Goal: Find specific page/section: Find specific page/section

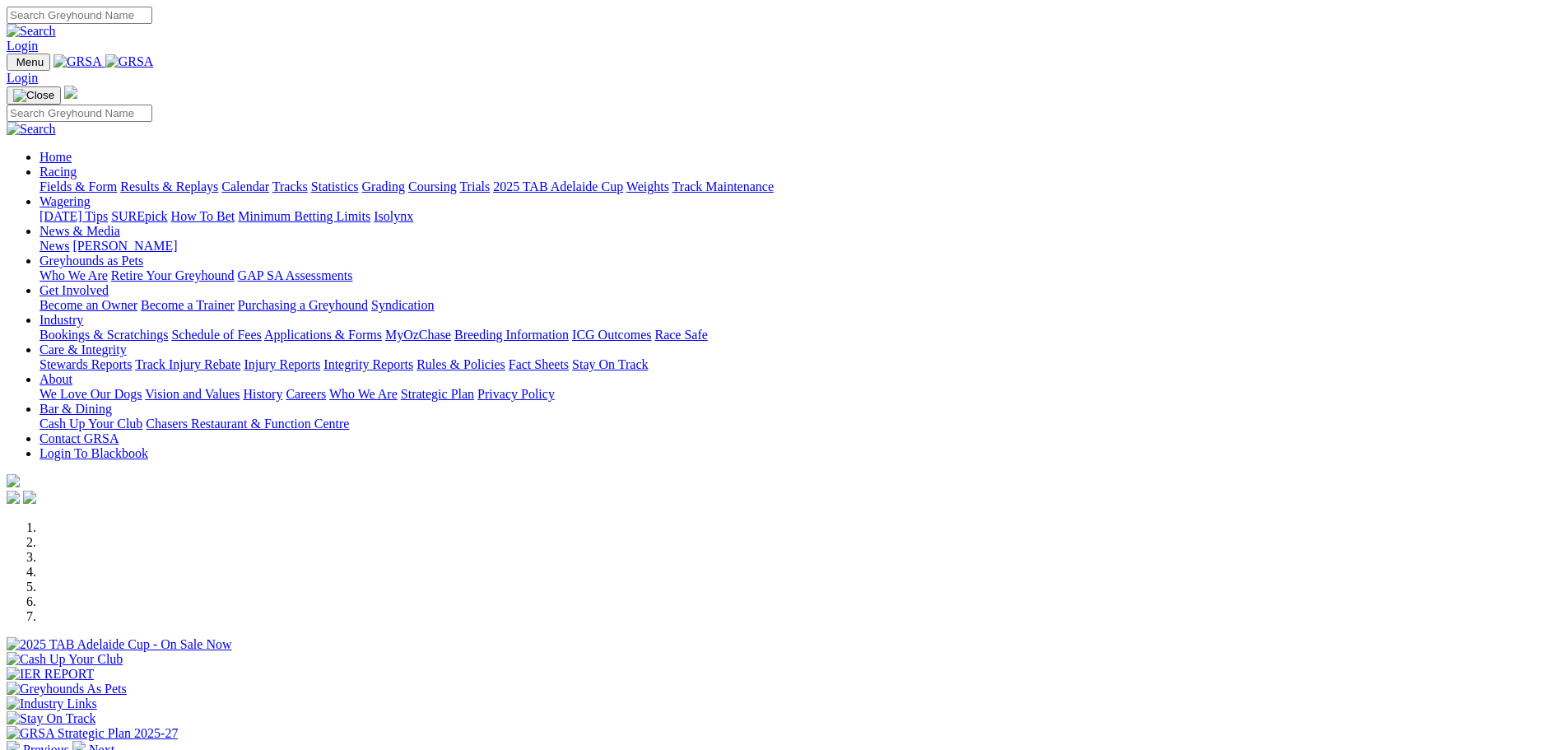
click at [269, 179] on link "Calendar" at bounding box center [245, 186] width 47 height 14
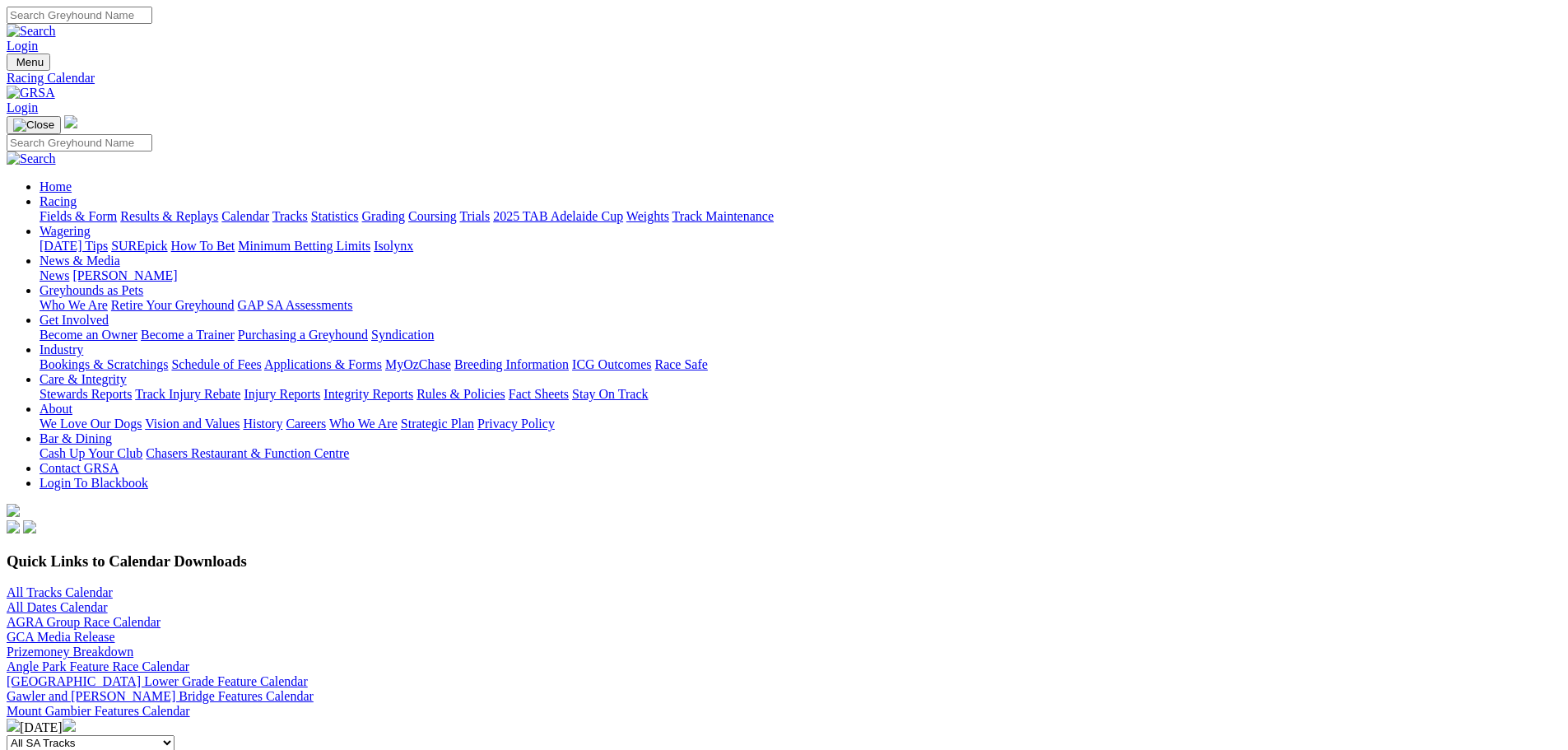
click at [112, 585] on link "All Tracks Calendar" at bounding box center [60, 592] width 107 height 14
click at [117, 209] on link "Fields & Form" at bounding box center [78, 216] width 77 height 14
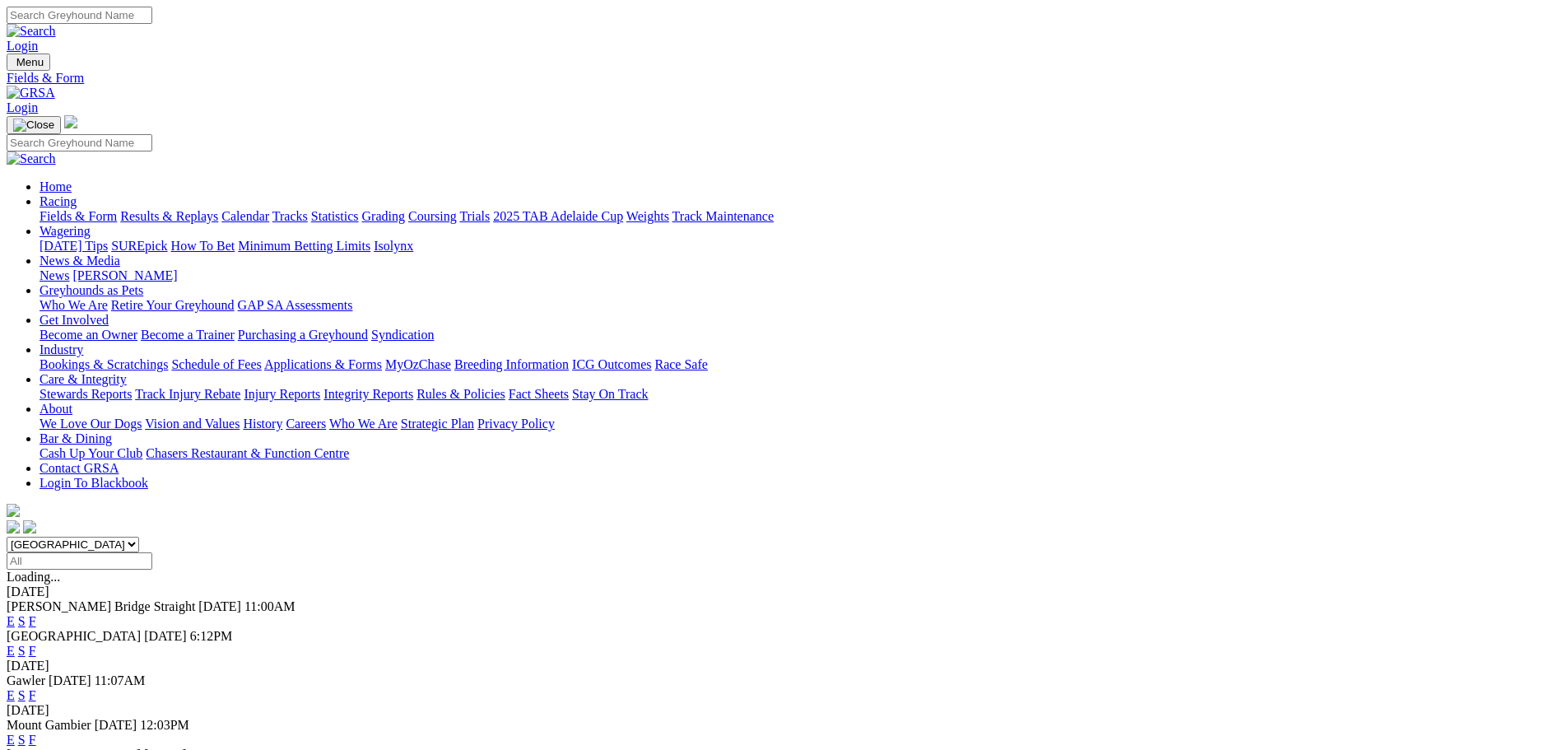
click at [36, 688] on link "F" at bounding box center [33, 695] width 8 height 14
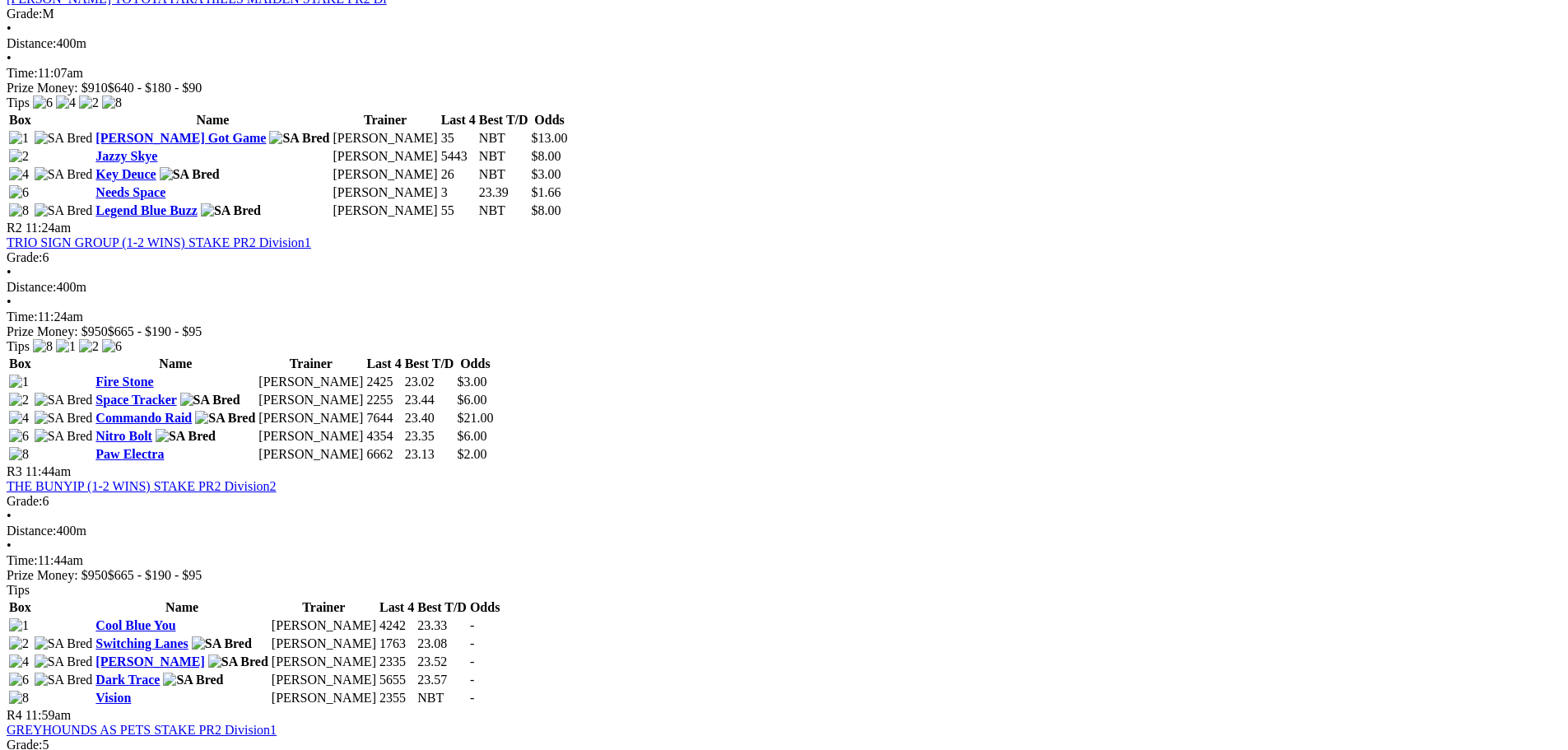
scroll to position [824, 0]
